Goal: Task Accomplishment & Management: Use online tool/utility

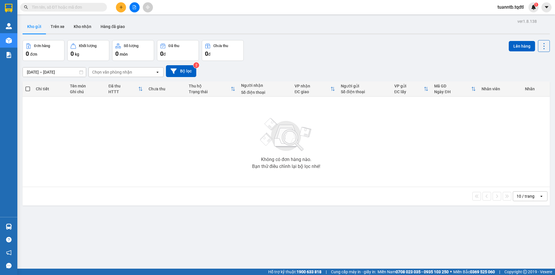
click at [132, 7] on button at bounding box center [134, 7] width 10 height 10
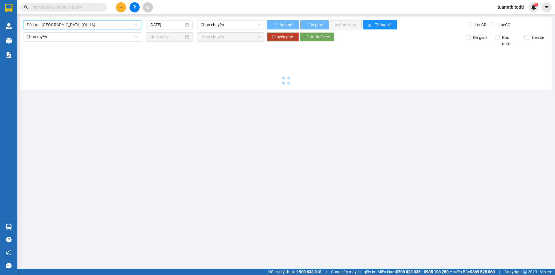
drag, startPoint x: 132, startPoint y: 7, endPoint x: 91, endPoint y: 24, distance: 44.8
click at [93, 25] on span "Đà Lạt - [GEOGRAPHIC_DATA] (QL 1A)" at bounding box center [82, 25] width 111 height 9
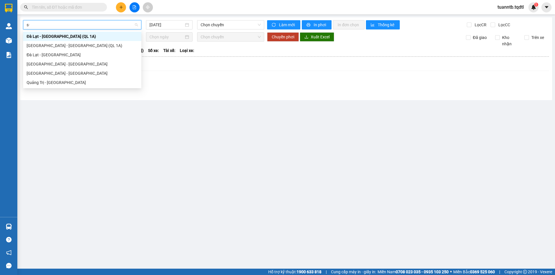
type input "s"
type input "sai"
click at [69, 64] on div "[GEOGRAPHIC_DATA] - [GEOGRAPHIC_DATA]" at bounding box center [82, 64] width 111 height 6
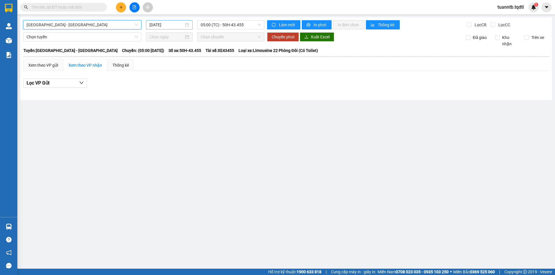
click at [166, 22] on input "[DATE]" at bounding box center [166, 25] width 34 height 6
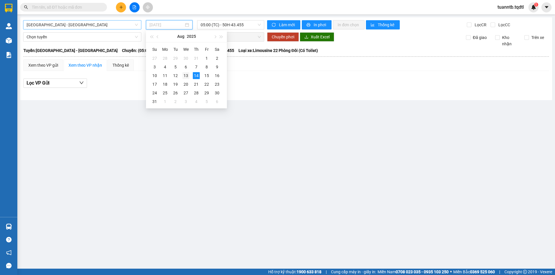
click at [186, 76] on div "13" at bounding box center [185, 75] width 7 height 7
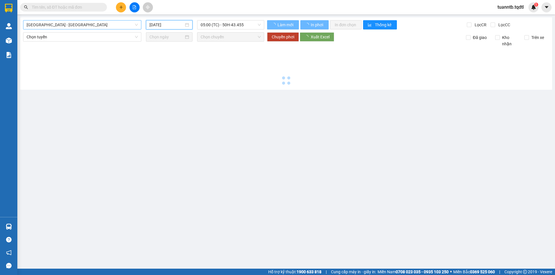
type input "[DATE]"
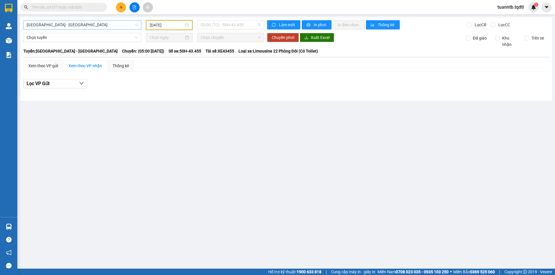
drag, startPoint x: 236, startPoint y: 25, endPoint x: 248, endPoint y: 53, distance: 30.3
click at [236, 25] on span "05:00 (TC) - 50H-43.455" at bounding box center [230, 25] width 60 height 9
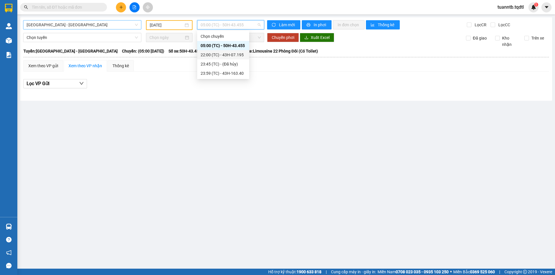
click at [248, 56] on div "22:00 (TC) - 43H-07.195" at bounding box center [223, 54] width 52 height 9
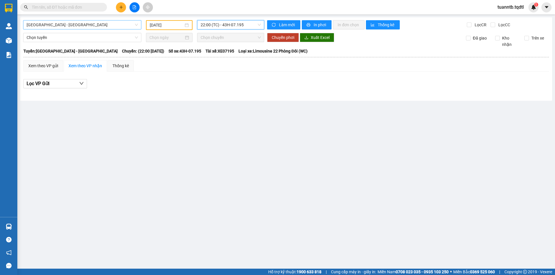
click at [240, 23] on span "22:00 (TC) - 43H-07.195" at bounding box center [230, 25] width 60 height 9
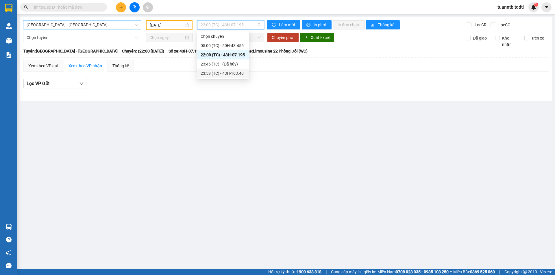
click at [246, 70] on div "23:59 (TC) - 43H-163.40" at bounding box center [223, 73] width 52 height 9
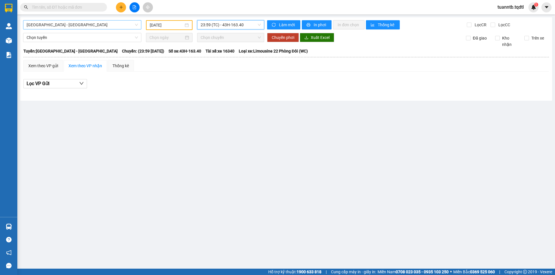
click at [236, 27] on span "23:59 (TC) - 43H-163.40" at bounding box center [230, 25] width 60 height 9
click at [175, 25] on input "[DATE]" at bounding box center [167, 25] width 34 height 6
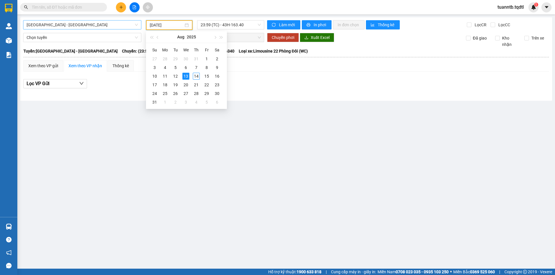
drag, startPoint x: 252, startPoint y: 122, endPoint x: 157, endPoint y: 83, distance: 102.8
click at [246, 119] on main "[GEOGRAPHIC_DATA] - [GEOGRAPHIC_DATA] [DATE] 23:59 (TC) - 43H-163.40 Làm mới In…" at bounding box center [277, 134] width 555 height 269
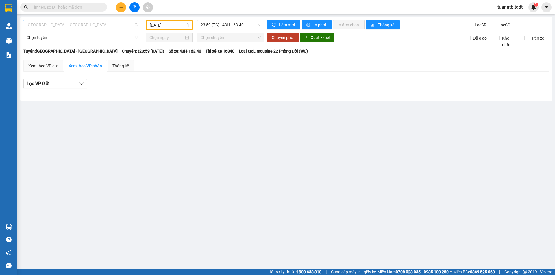
click at [57, 25] on span "[GEOGRAPHIC_DATA] - [GEOGRAPHIC_DATA]" at bounding box center [82, 25] width 111 height 9
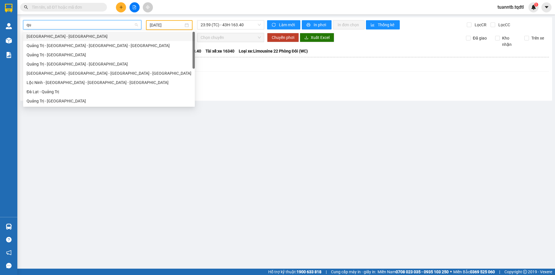
type input "qua"
drag, startPoint x: 65, startPoint y: 100, endPoint x: 67, endPoint y: 98, distance: 3.1
click at [65, 100] on div "Quảng Trị - [GEOGRAPHIC_DATA]" at bounding box center [109, 101] width 165 height 6
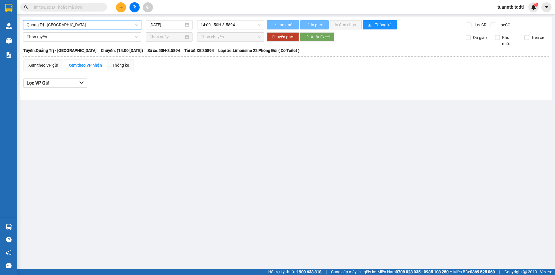
click at [157, 24] on input "[DATE]" at bounding box center [166, 25] width 34 height 6
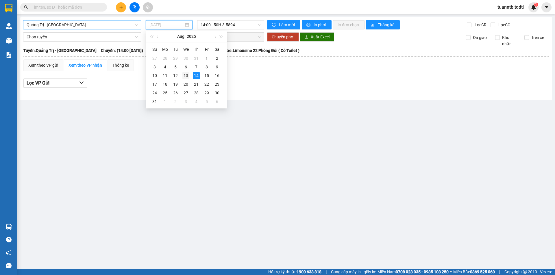
click at [186, 77] on div "13" at bounding box center [185, 75] width 7 height 7
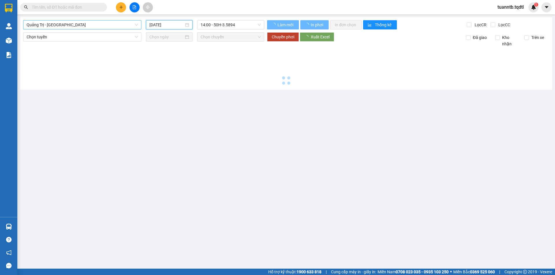
type input "[DATE]"
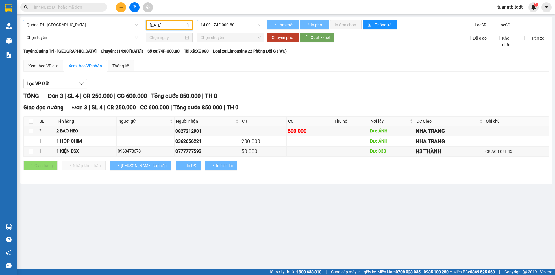
click at [236, 24] on span "14:00 - 74F-000.80" at bounding box center [230, 25] width 60 height 9
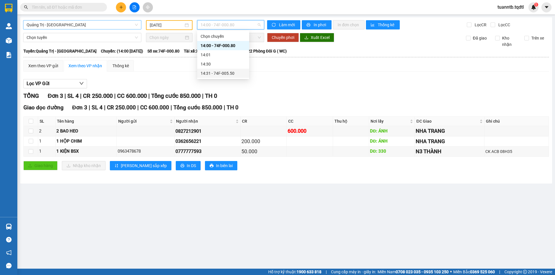
drag, startPoint x: 237, startPoint y: 75, endPoint x: 233, endPoint y: 76, distance: 4.4
click at [233, 76] on div "14:31 - 74F-005.50" at bounding box center [222, 73] width 45 height 6
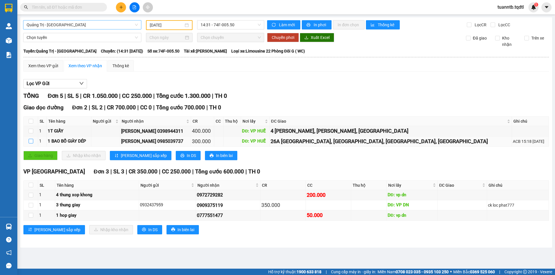
click at [29, 140] on input "checkbox" at bounding box center [31, 141] width 5 height 5
checkbox input "true"
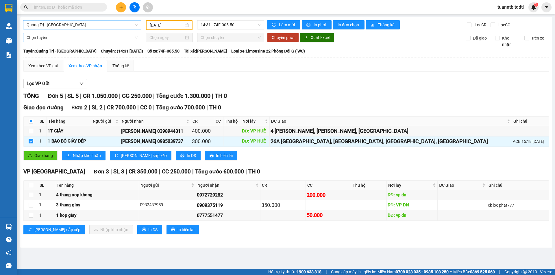
click at [47, 38] on span "Chọn tuyến" at bounding box center [82, 37] width 111 height 9
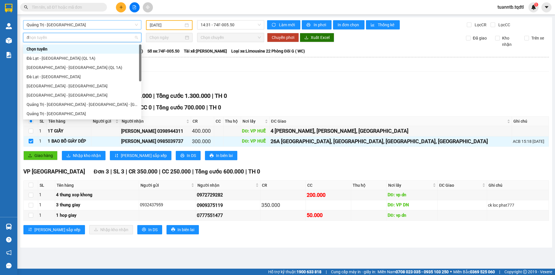
type input "da"
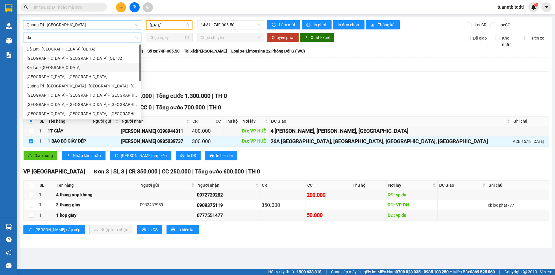
scroll to position [37, 0]
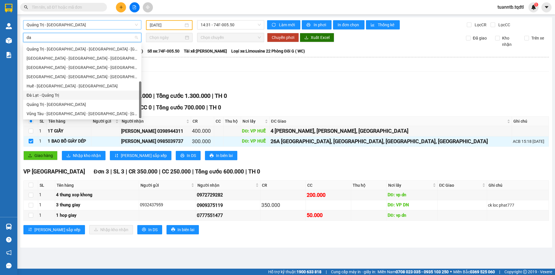
click at [53, 95] on div "Đà Lạt - Quảng Trị" at bounding box center [82, 95] width 111 height 6
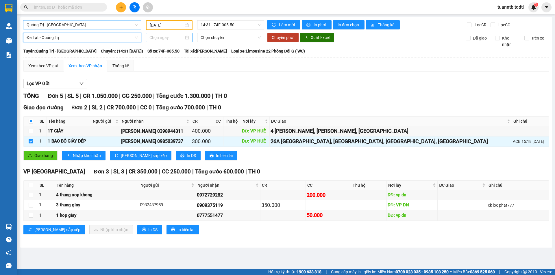
click at [163, 35] on input at bounding box center [166, 37] width 34 height 6
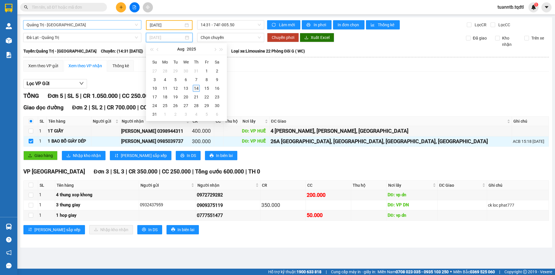
type input "[DATE]"
click at [194, 89] on div "14" at bounding box center [196, 88] width 7 height 7
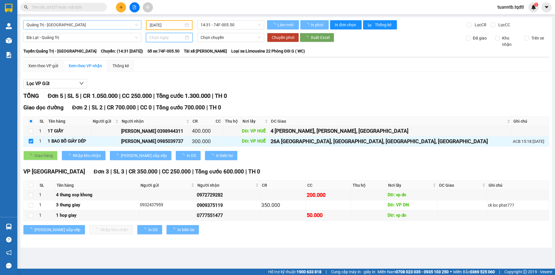
type input "[DATE]"
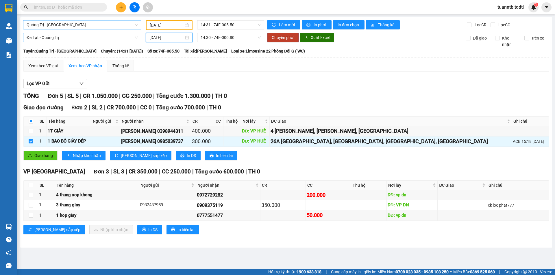
click at [93, 39] on span "Đà Lạt - Quảng Trị" at bounding box center [82, 37] width 111 height 9
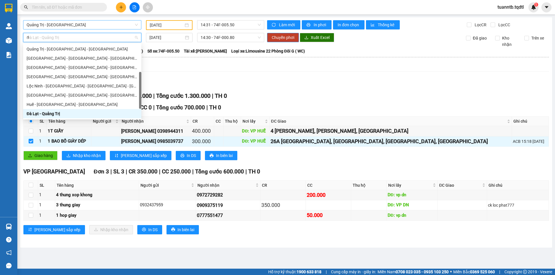
type input "da"
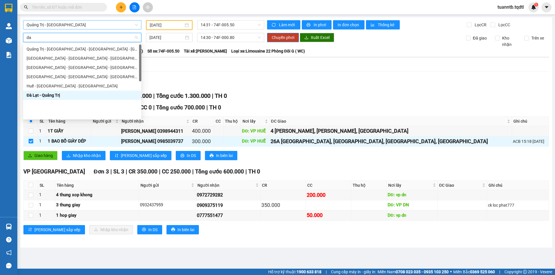
scroll to position [0, 0]
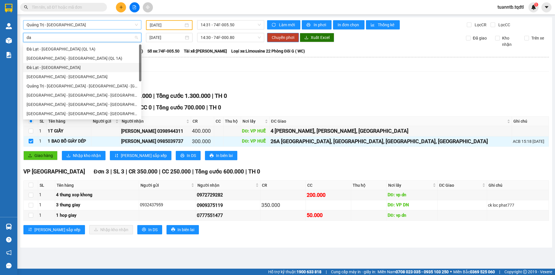
click at [44, 69] on div "Đà Lạt - [GEOGRAPHIC_DATA]" at bounding box center [82, 67] width 111 height 6
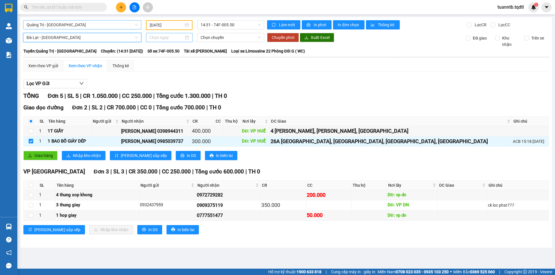
click at [166, 40] on input at bounding box center [166, 37] width 34 height 6
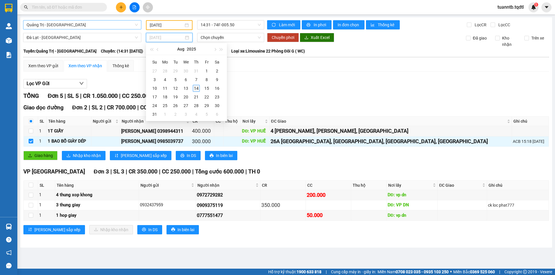
type input "[DATE]"
click at [195, 88] on div "14" at bounding box center [196, 88] width 7 height 7
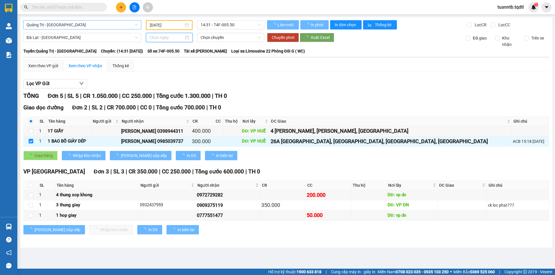
type input "[DATE]"
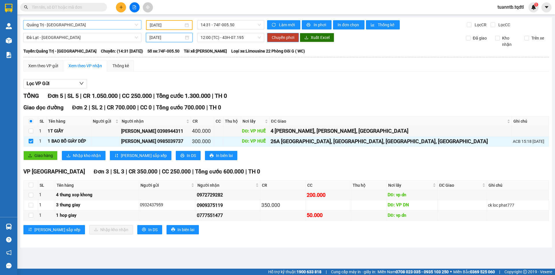
click at [278, 40] on span "Chuyển phơi" at bounding box center [283, 37] width 23 height 6
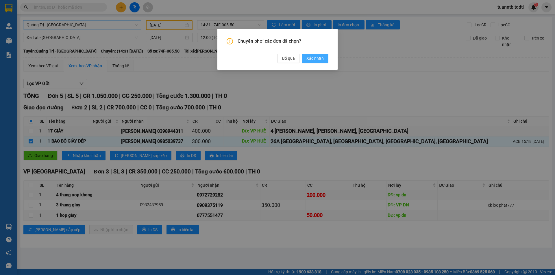
click at [316, 60] on span "Xác nhận" at bounding box center [314, 58] width 17 height 6
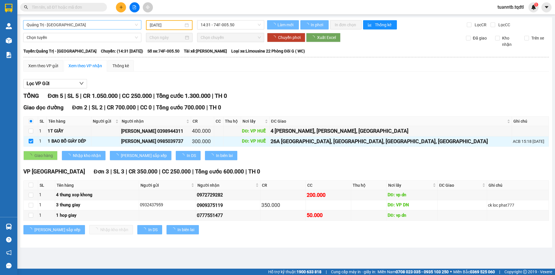
checkbox input "true"
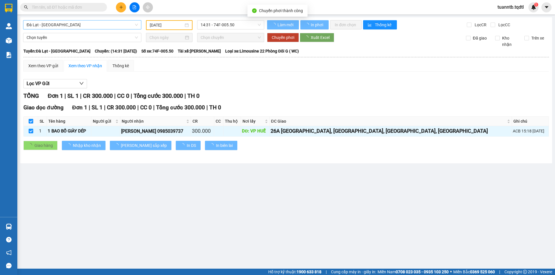
type input "[DATE]"
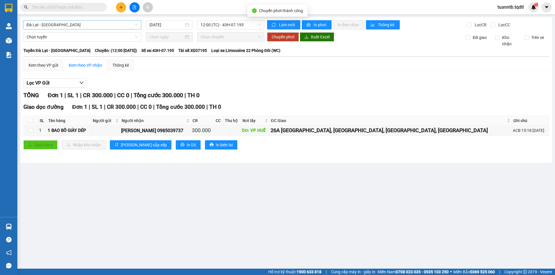
checkbox input "false"
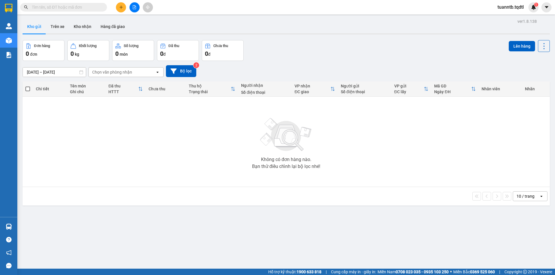
click at [135, 8] on icon "file-add" at bounding box center [134, 7] width 4 height 4
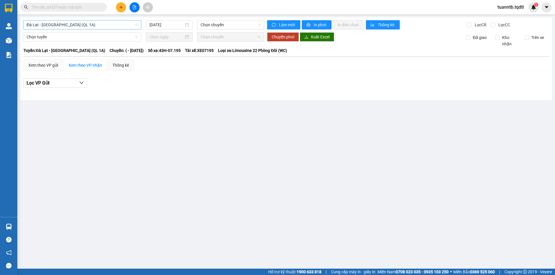
click at [83, 26] on span "Đà Lạt - [GEOGRAPHIC_DATA] (QL 1A)" at bounding box center [82, 25] width 111 height 9
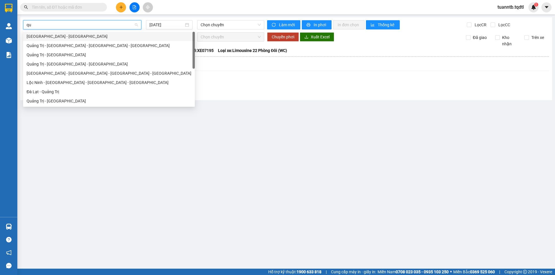
type input "qua"
click at [47, 104] on div "Quảng Trị - [GEOGRAPHIC_DATA]" at bounding box center [109, 100] width 172 height 9
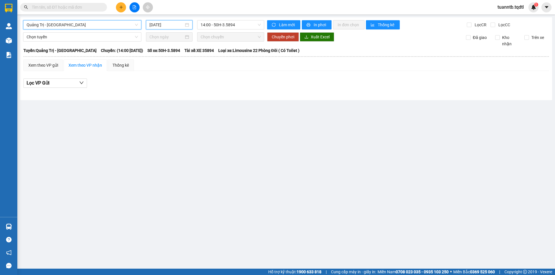
click at [175, 27] on input "[DATE]" at bounding box center [166, 25] width 34 height 6
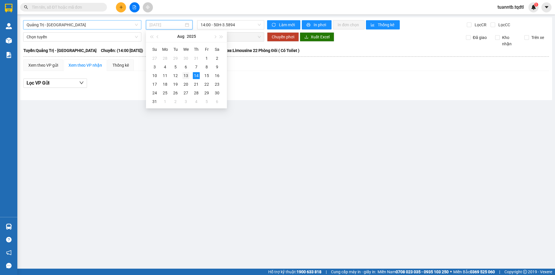
click at [184, 75] on div "13" at bounding box center [185, 75] width 7 height 7
type input "[DATE]"
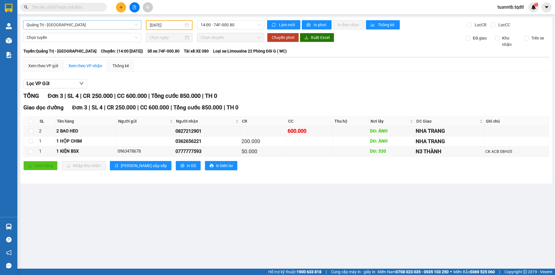
click at [243, 18] on div "Quảng Trị - [GEOGRAPHIC_DATA] [DATE] 14:00 - 74F-000.80 Làm mới In phơi In đơn …" at bounding box center [285, 100] width 531 height 166
click at [240, 24] on span "14:00 - 74F-000.80" at bounding box center [230, 25] width 60 height 9
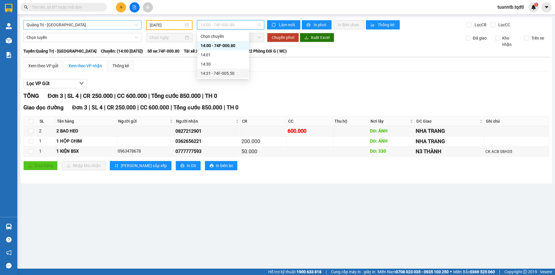
click at [246, 74] on div "14:31 - 74F-005.50" at bounding box center [223, 73] width 52 height 9
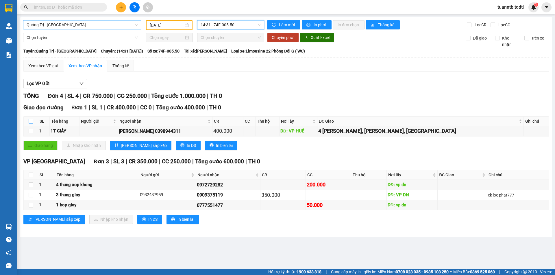
click at [32, 122] on input "checkbox" at bounding box center [31, 121] width 5 height 5
checkbox input "true"
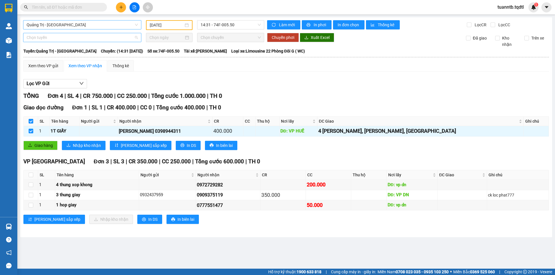
click at [36, 40] on span "Chọn tuyến" at bounding box center [82, 37] width 111 height 9
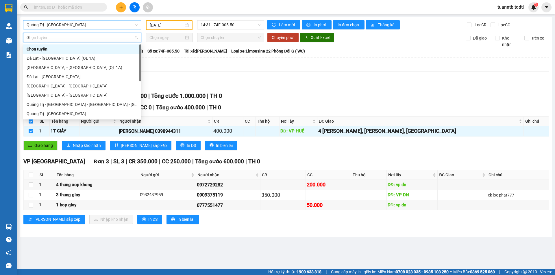
type input "da"
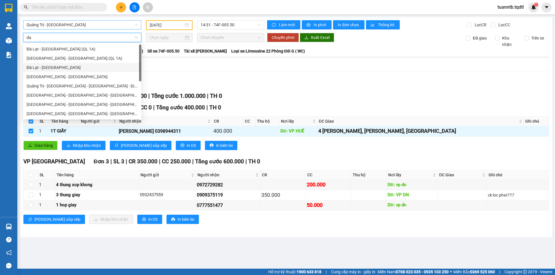
click at [41, 67] on div "Đà Lạt - [GEOGRAPHIC_DATA]" at bounding box center [82, 67] width 111 height 6
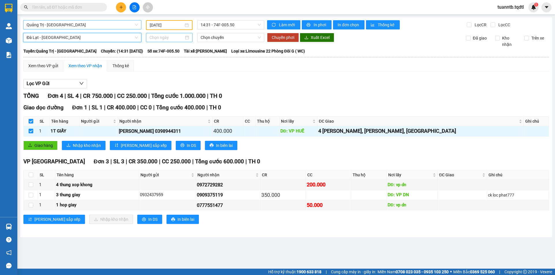
click at [172, 38] on input at bounding box center [166, 37] width 34 height 6
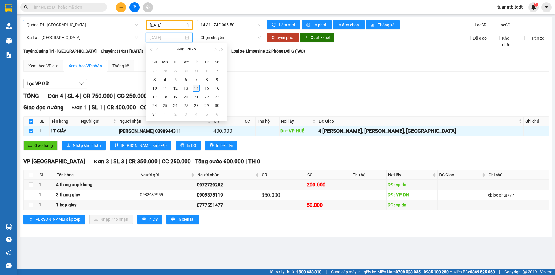
type input "[DATE]"
click at [197, 87] on div "14" at bounding box center [196, 88] width 7 height 7
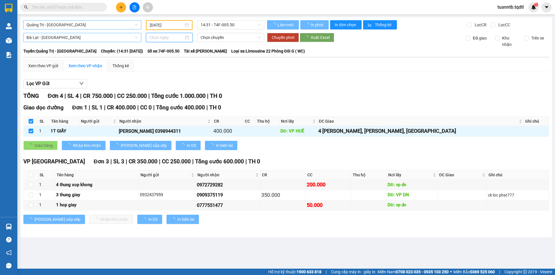
type input "[DATE]"
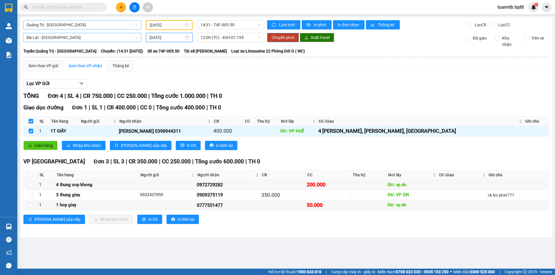
click at [282, 40] on span "Chuyển phơi" at bounding box center [283, 37] width 23 height 6
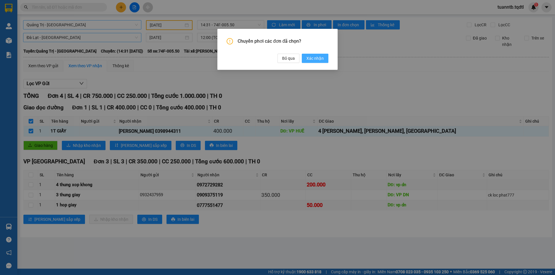
click at [312, 59] on span "Xác nhận" at bounding box center [314, 58] width 17 height 6
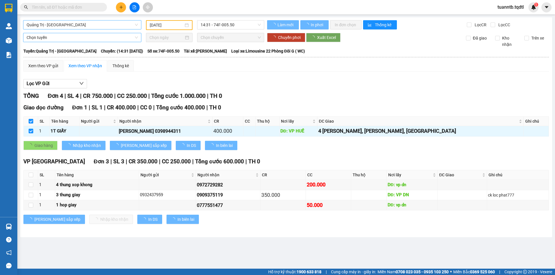
checkbox input "false"
type input "[DATE]"
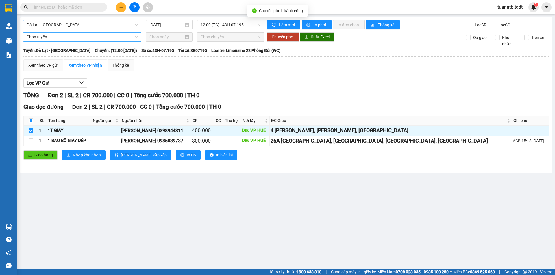
checkbox input "false"
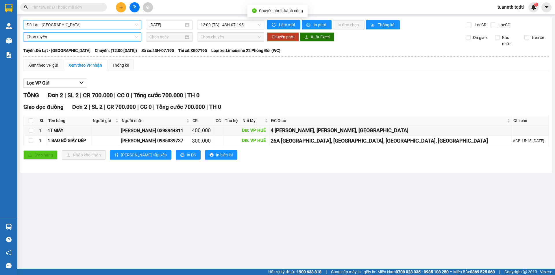
click at [91, 27] on span "Đà Lạt - [GEOGRAPHIC_DATA]" at bounding box center [82, 25] width 111 height 9
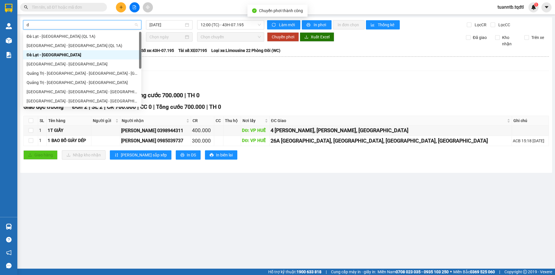
type input "da"
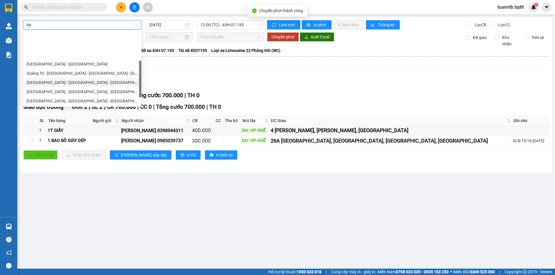
scroll to position [37, 0]
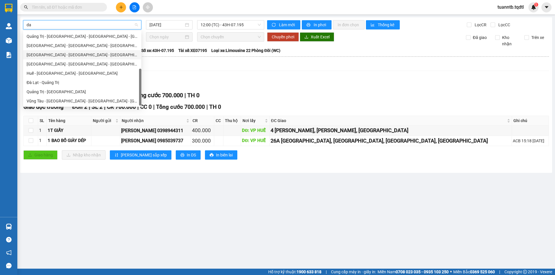
click at [47, 55] on div "[GEOGRAPHIC_DATA] - [GEOGRAPHIC_DATA] - [GEOGRAPHIC_DATA]" at bounding box center [82, 55] width 111 height 6
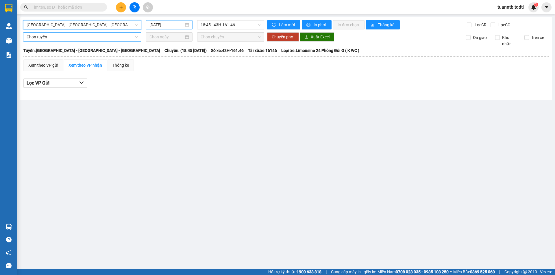
click at [160, 29] on div "[DATE]" at bounding box center [169, 24] width 47 height 9
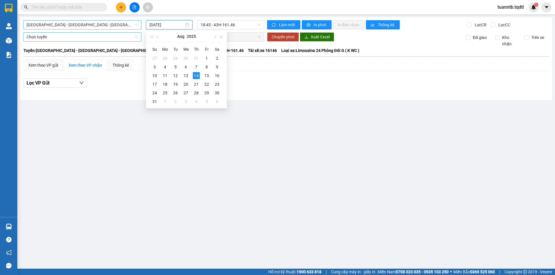
click at [166, 25] on input "[DATE]" at bounding box center [166, 25] width 34 height 6
click at [187, 76] on div "13" at bounding box center [185, 75] width 7 height 7
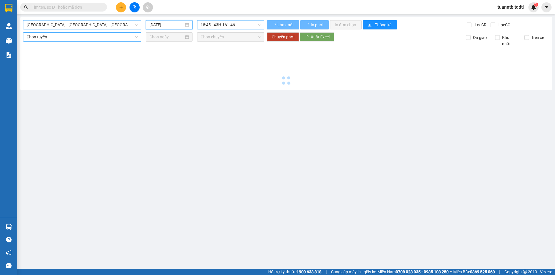
type input "[DATE]"
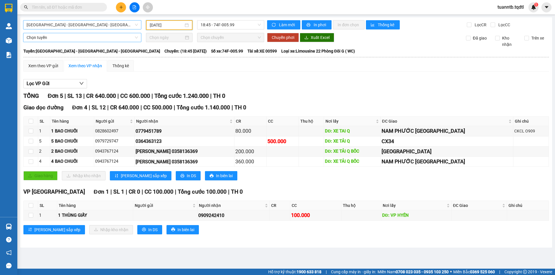
click at [236, 83] on div "Lọc VP Gửi" at bounding box center [285, 84] width 525 height 10
